Goal: Information Seeking & Learning: Understand process/instructions

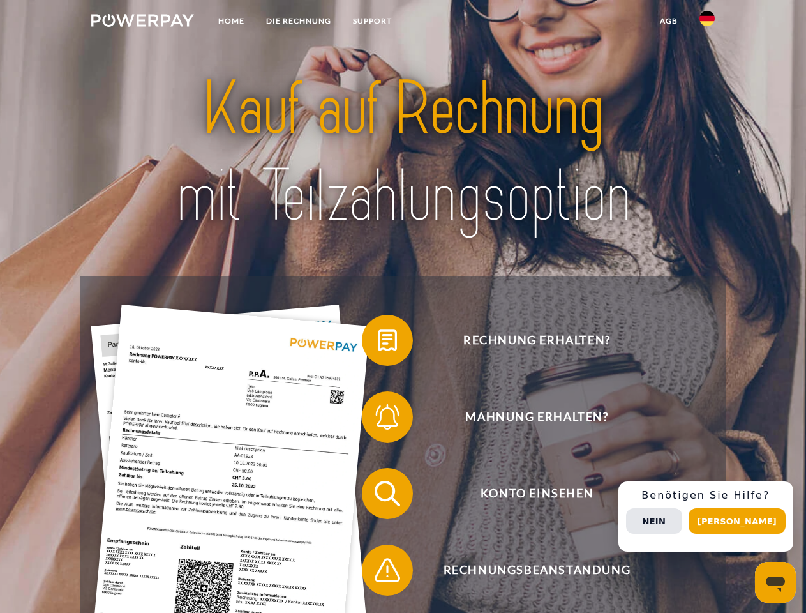
click at [142, 22] on img at bounding box center [142, 20] width 103 height 13
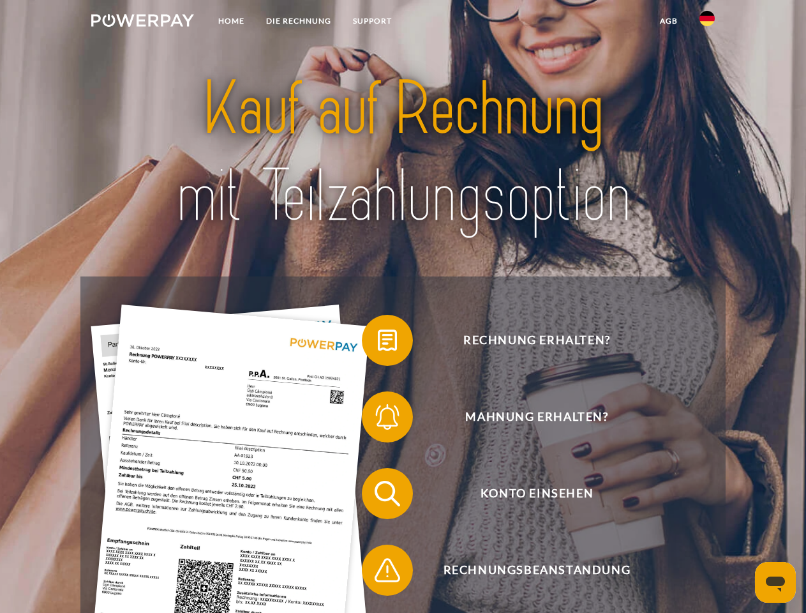
click at [707, 22] on img at bounding box center [707, 18] width 15 height 15
click at [668, 21] on link "agb" at bounding box center [669, 21] width 40 height 23
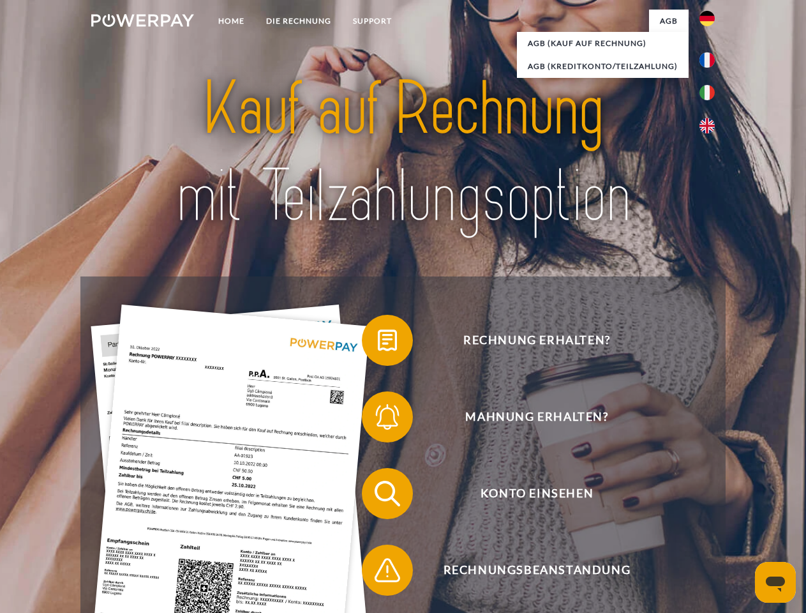
click at [378, 343] on span at bounding box center [368, 340] width 64 height 64
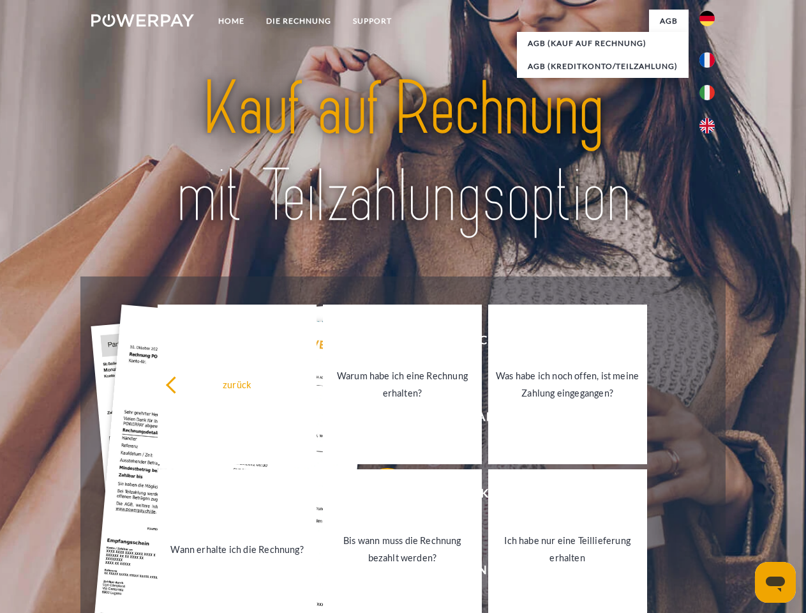
click at [378, 419] on link "Warum habe ich eine Rechnung erhalten?" at bounding box center [402, 384] width 159 height 160
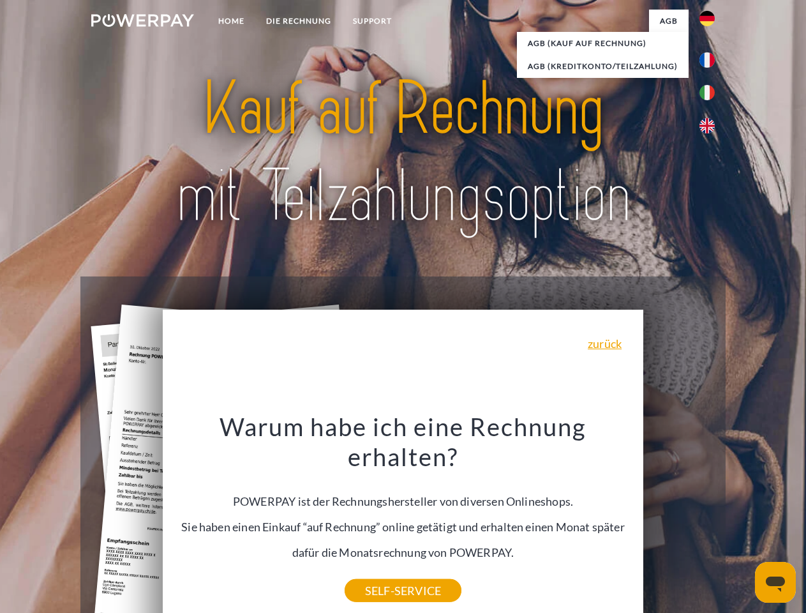
click at [378, 496] on div "Warum habe ich eine Rechnung erhalten? POWERPAY ist der Rechnungshersteller von…" at bounding box center [403, 500] width 466 height 179
click at [378, 573] on div "Warum habe ich eine Rechnung erhalten? POWERPAY ist der Rechnungshersteller von…" at bounding box center [403, 500] width 466 height 179
click at [710, 516] on div "Rechnung erhalten? Mahnung erhalten? Konto einsehen" at bounding box center [402, 531] width 645 height 511
click at [679, 519] on span "Konto einsehen" at bounding box center [536, 493] width 313 height 51
click at [742, 521] on header "Home DIE RECHNUNG SUPPORT" at bounding box center [403, 440] width 806 height 881
